Goal: Task Accomplishment & Management: Use online tool/utility

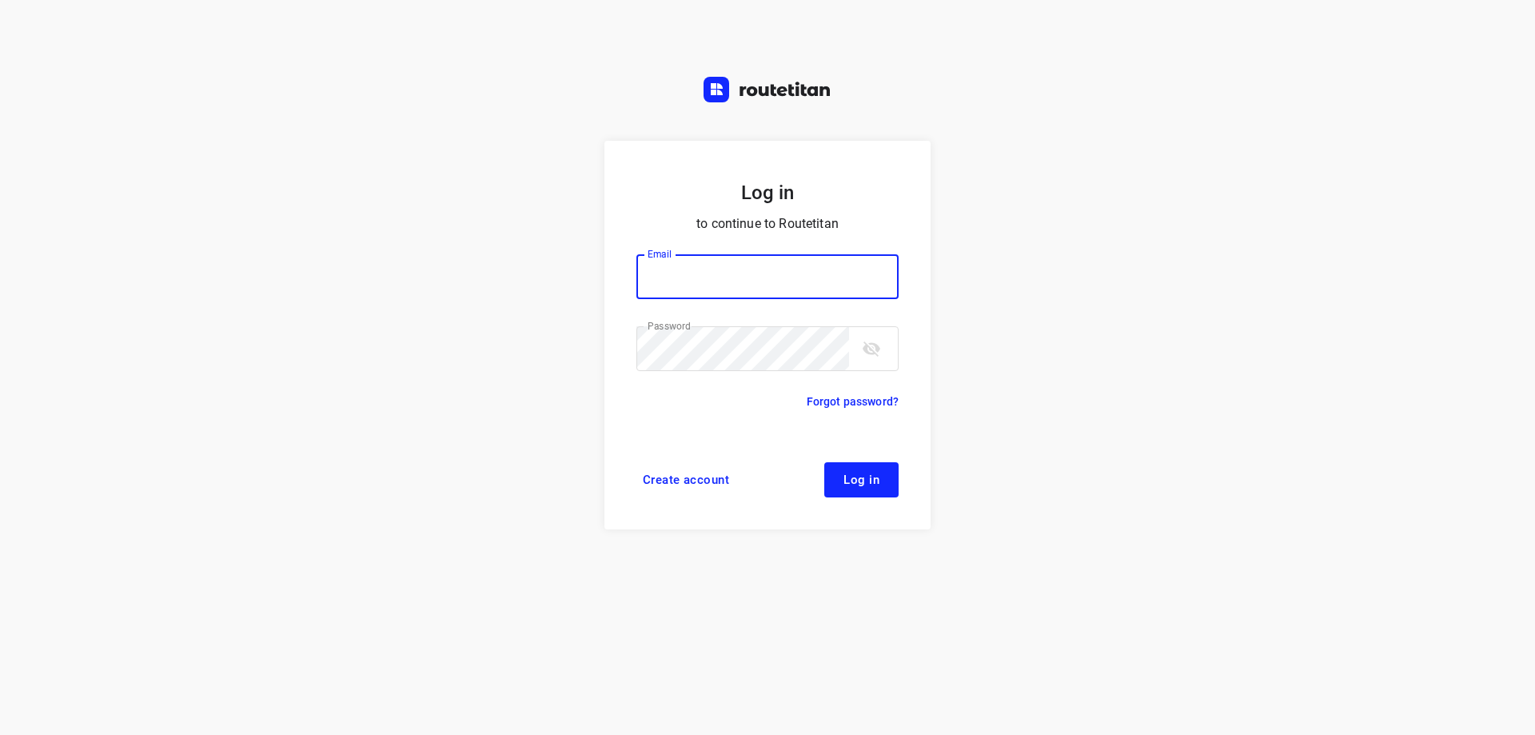
type input "[EMAIL_ADDRESS][DOMAIN_NAME]"
click at [862, 468] on button "Log in" at bounding box center [861, 479] width 74 height 35
click at [859, 487] on button "Log in" at bounding box center [861, 479] width 74 height 35
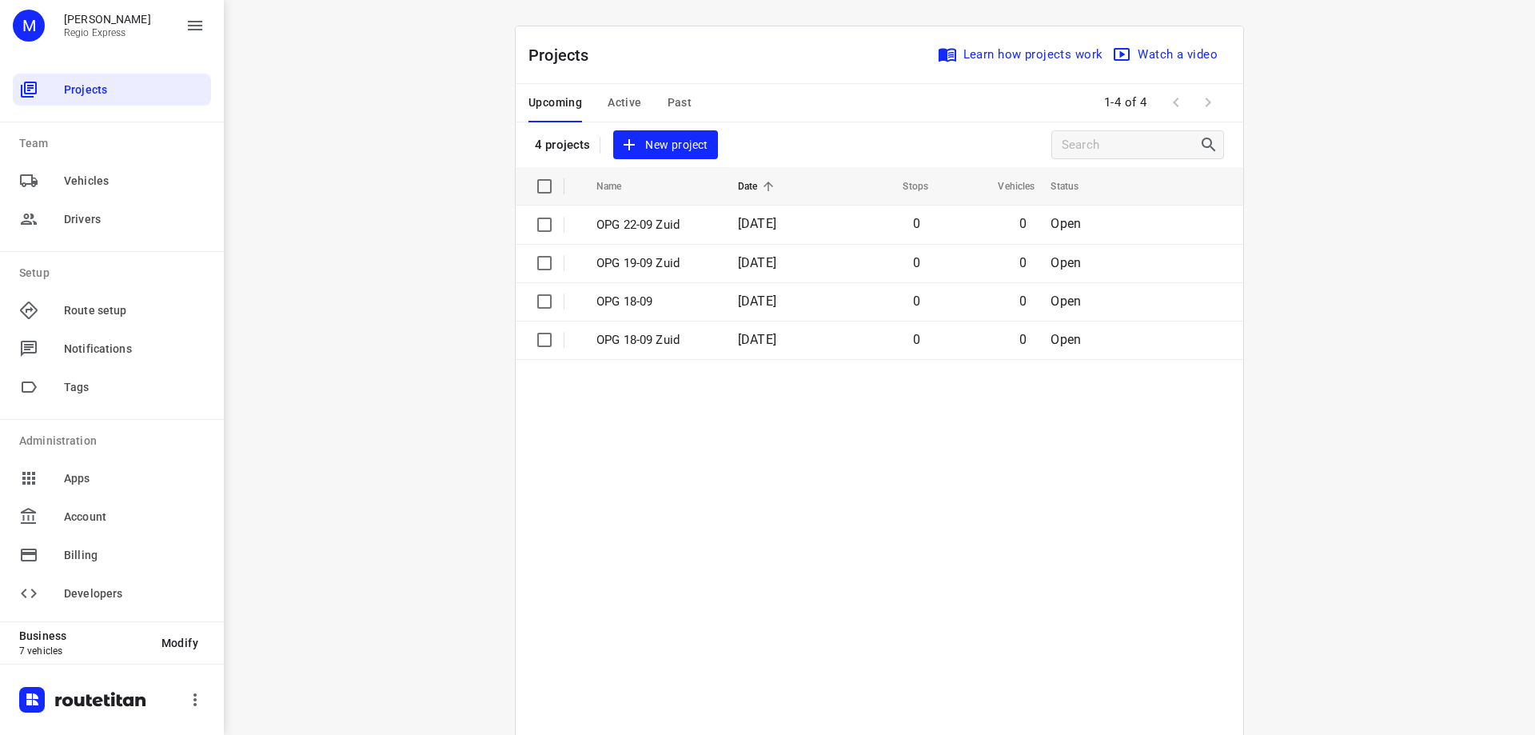
click at [611, 112] on span "Active" at bounding box center [625, 103] width 34 height 20
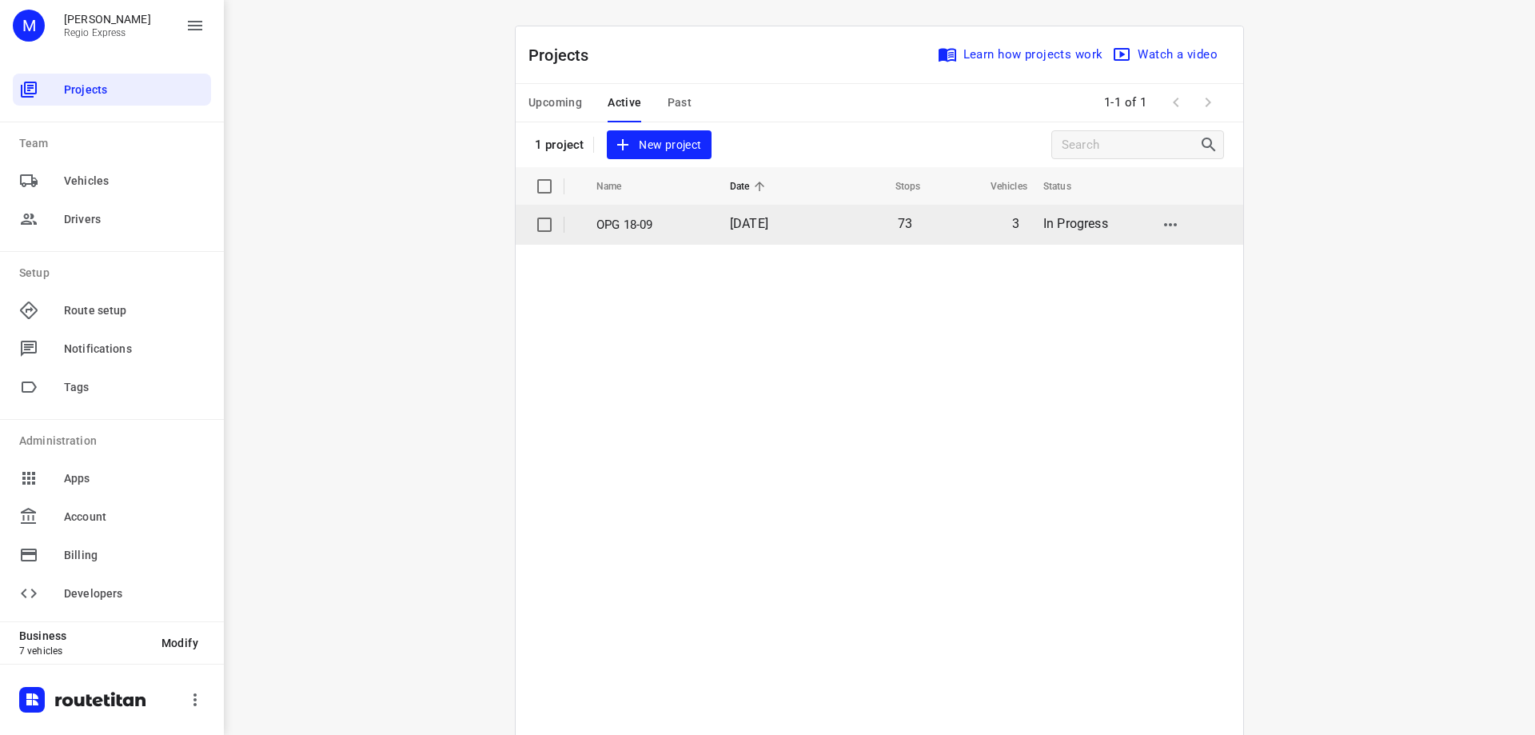
click at [832, 232] on td "73" at bounding box center [871, 224] width 103 height 38
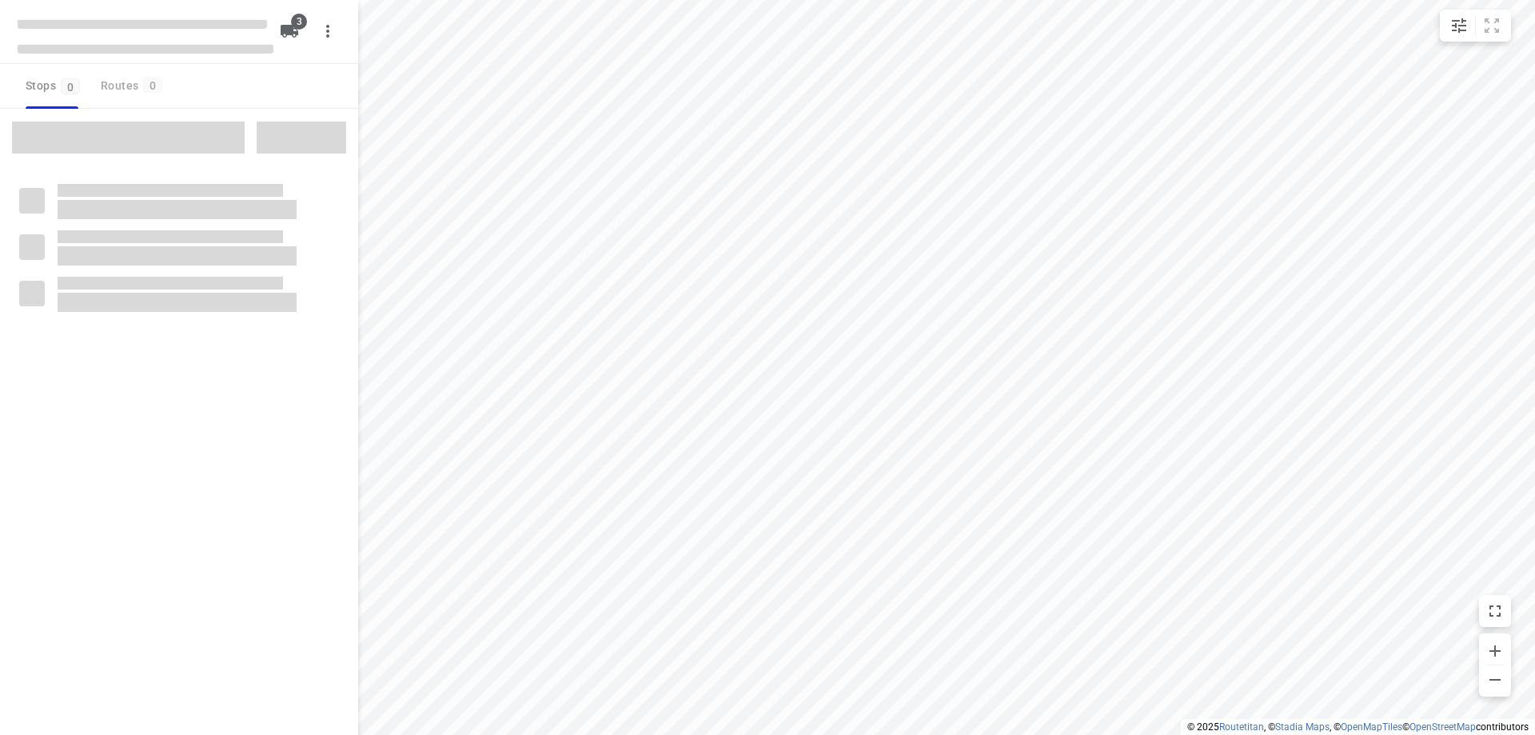
type input "distance"
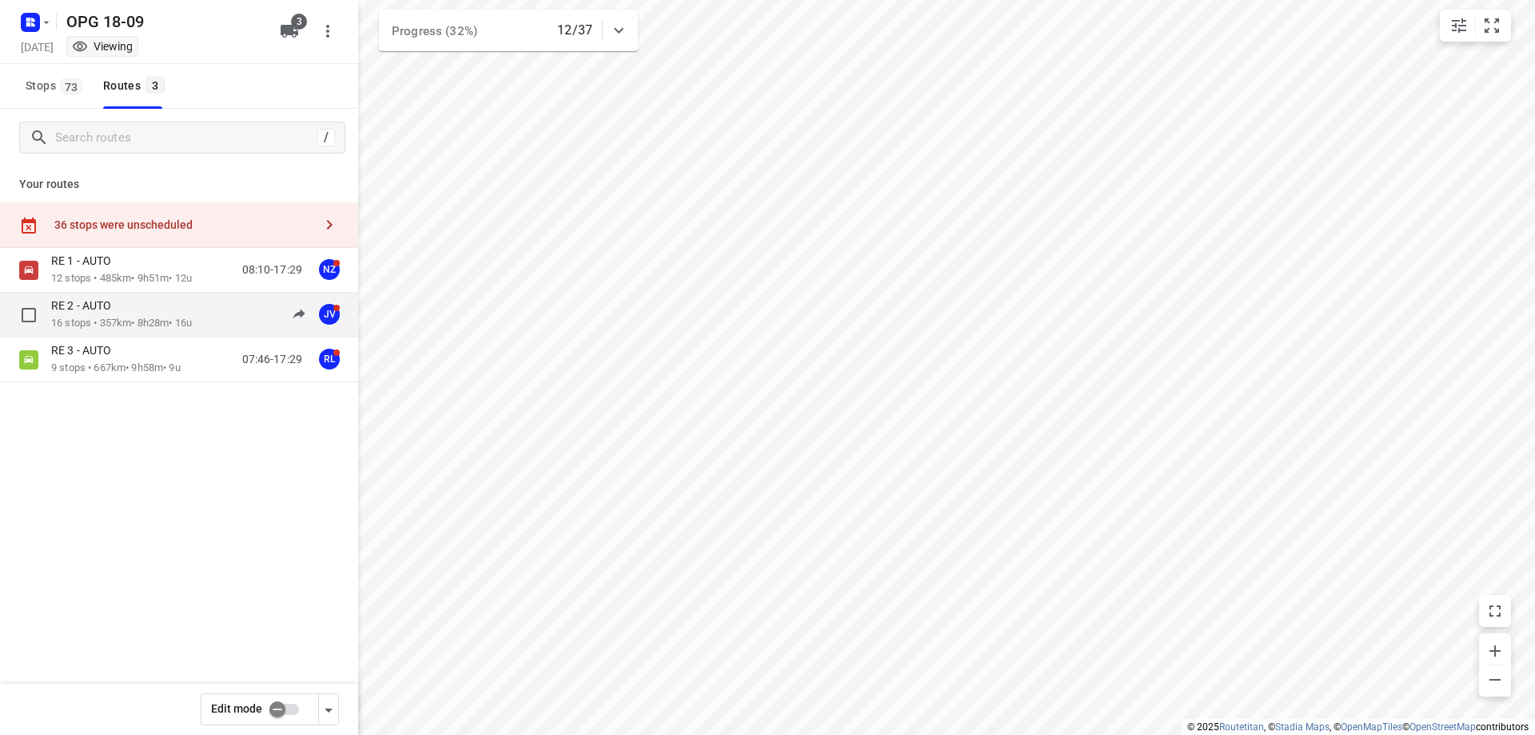
click at [153, 308] on div "RE 2 - AUTO" at bounding box center [121, 307] width 141 height 18
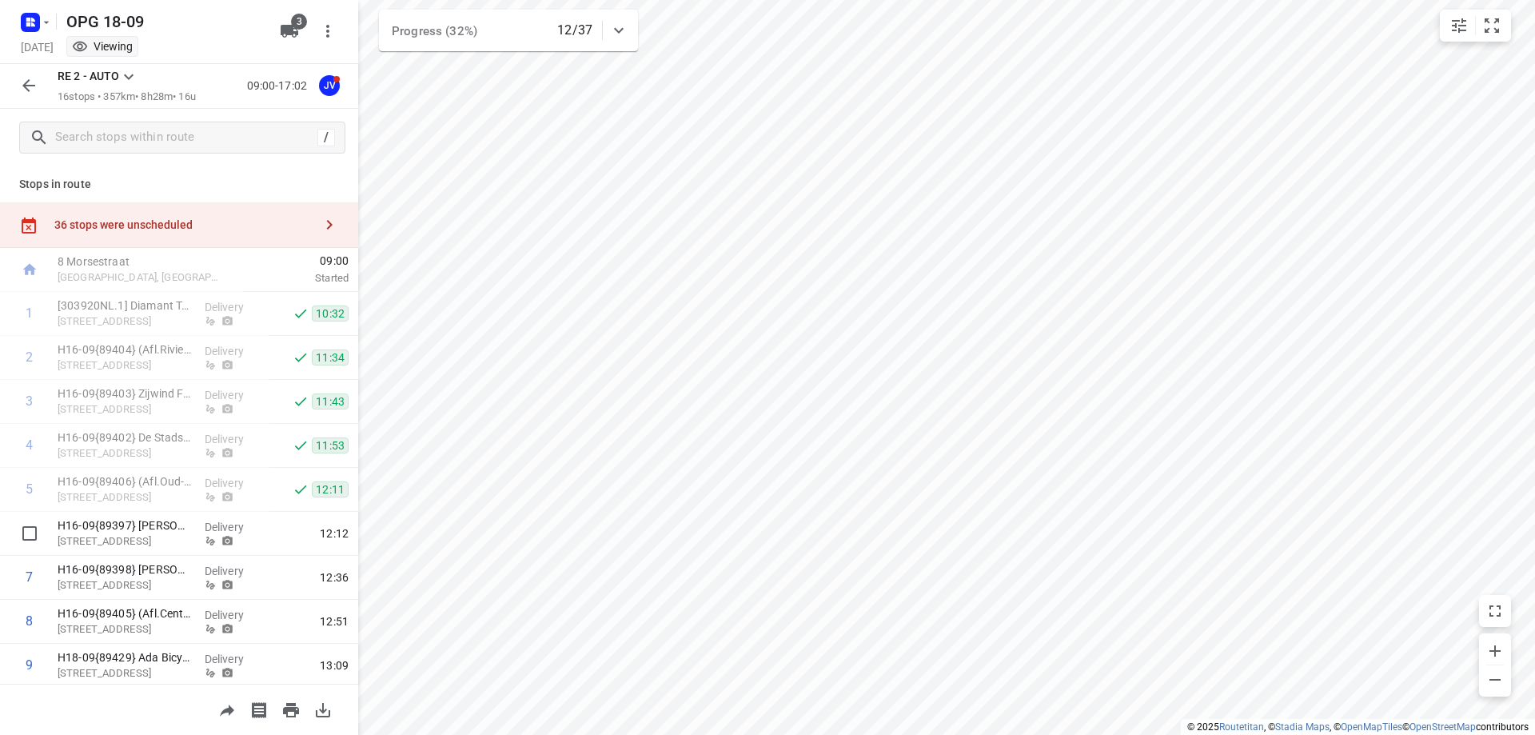
scroll to position [356, 0]
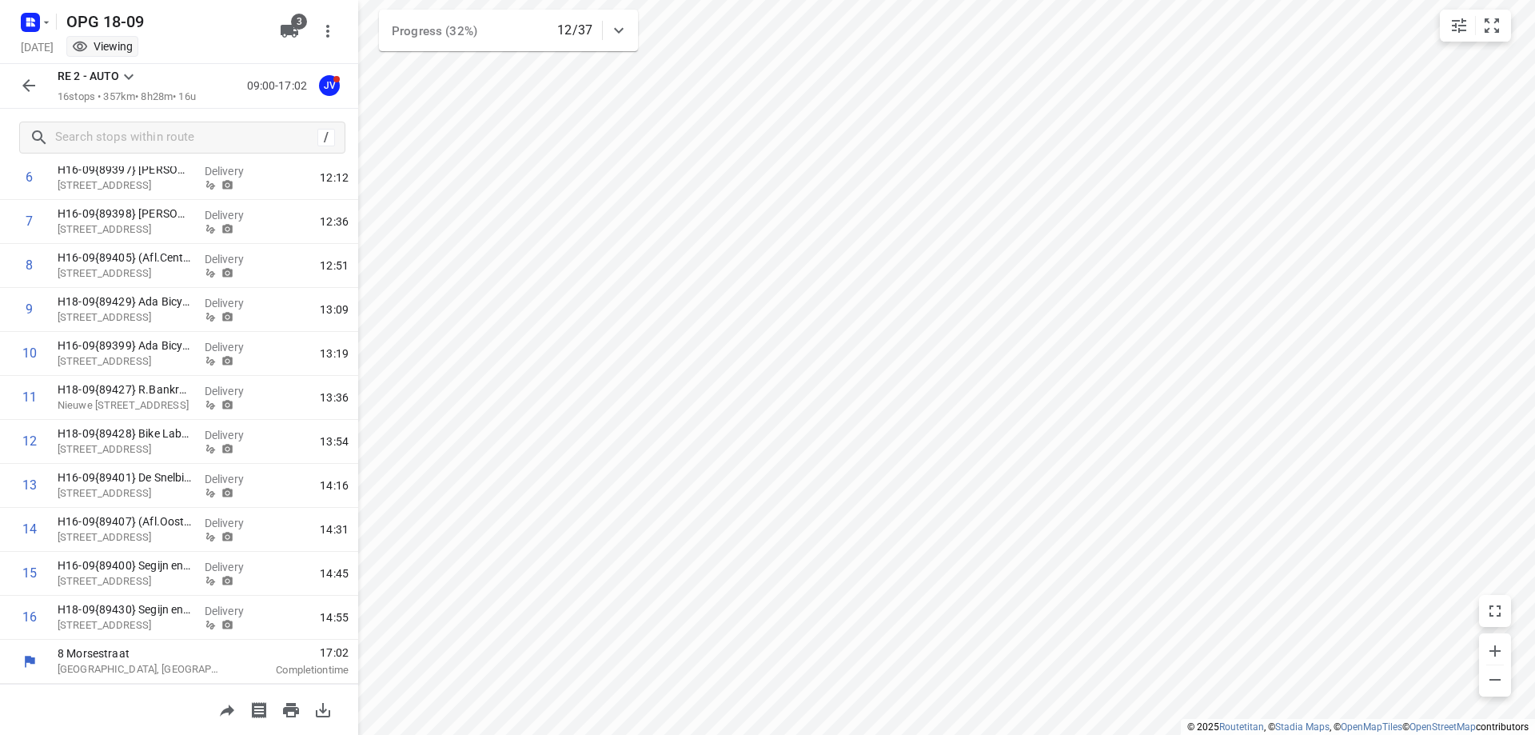
click at [31, 90] on icon "button" at bounding box center [28, 85] width 19 height 19
